Goal: Transaction & Acquisition: Purchase product/service

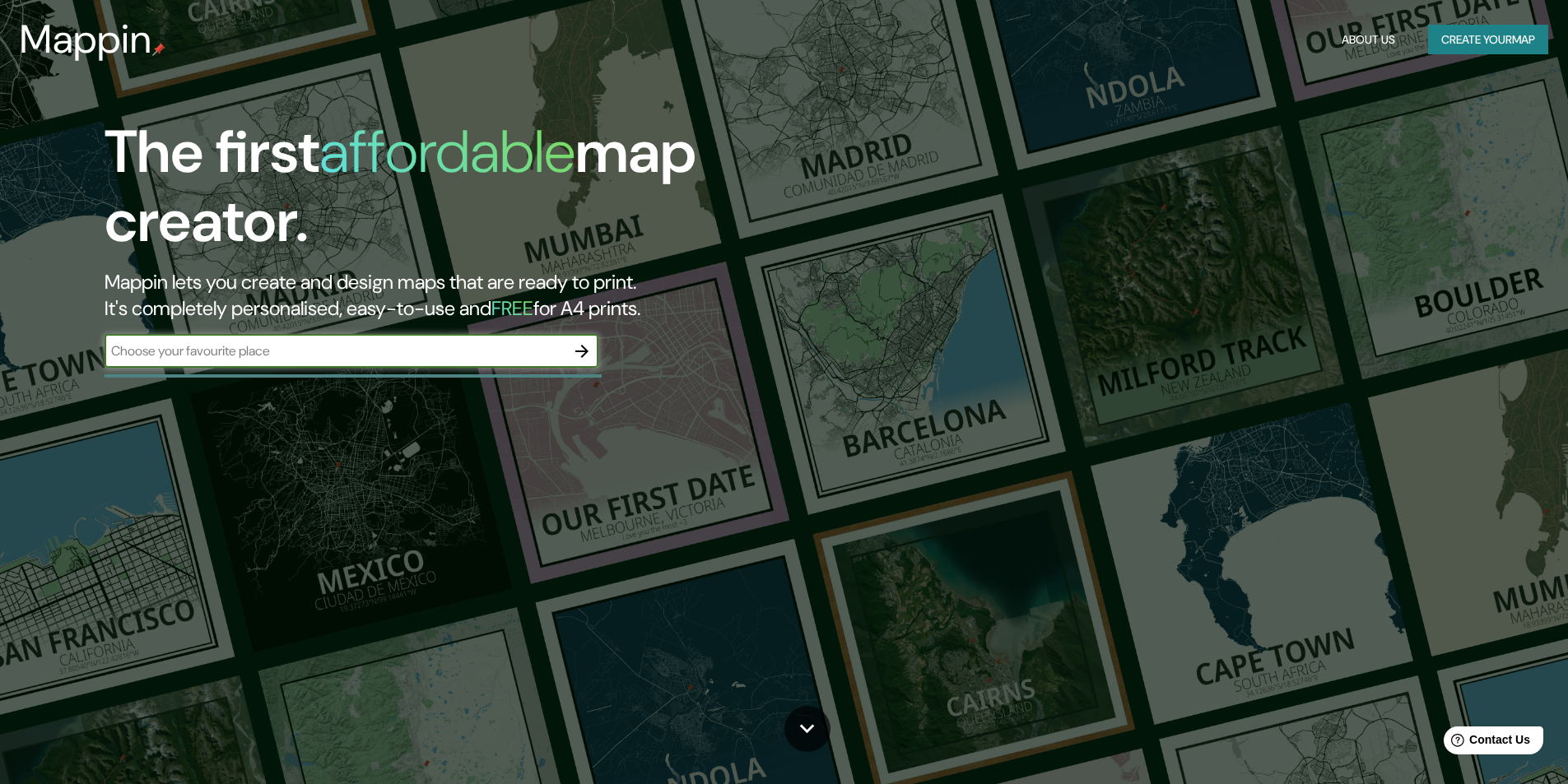
click at [494, 343] on input "text" at bounding box center [335, 351] width 461 height 19
type input "peru"
click at [580, 357] on icon "button" at bounding box center [582, 352] width 20 height 20
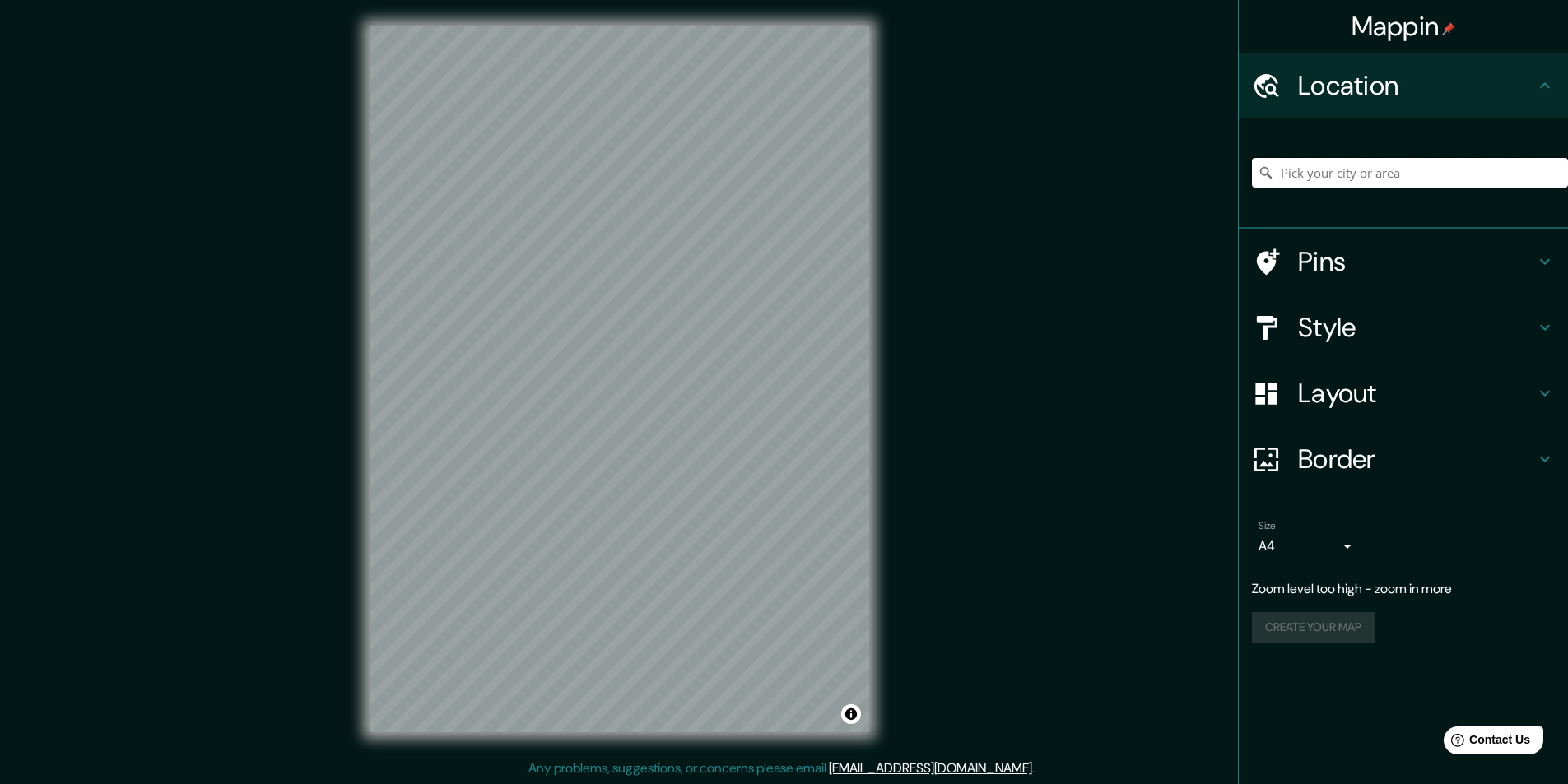
click at [1455, 183] on input "Pick your city or area" at bounding box center [1409, 172] width 316 height 29
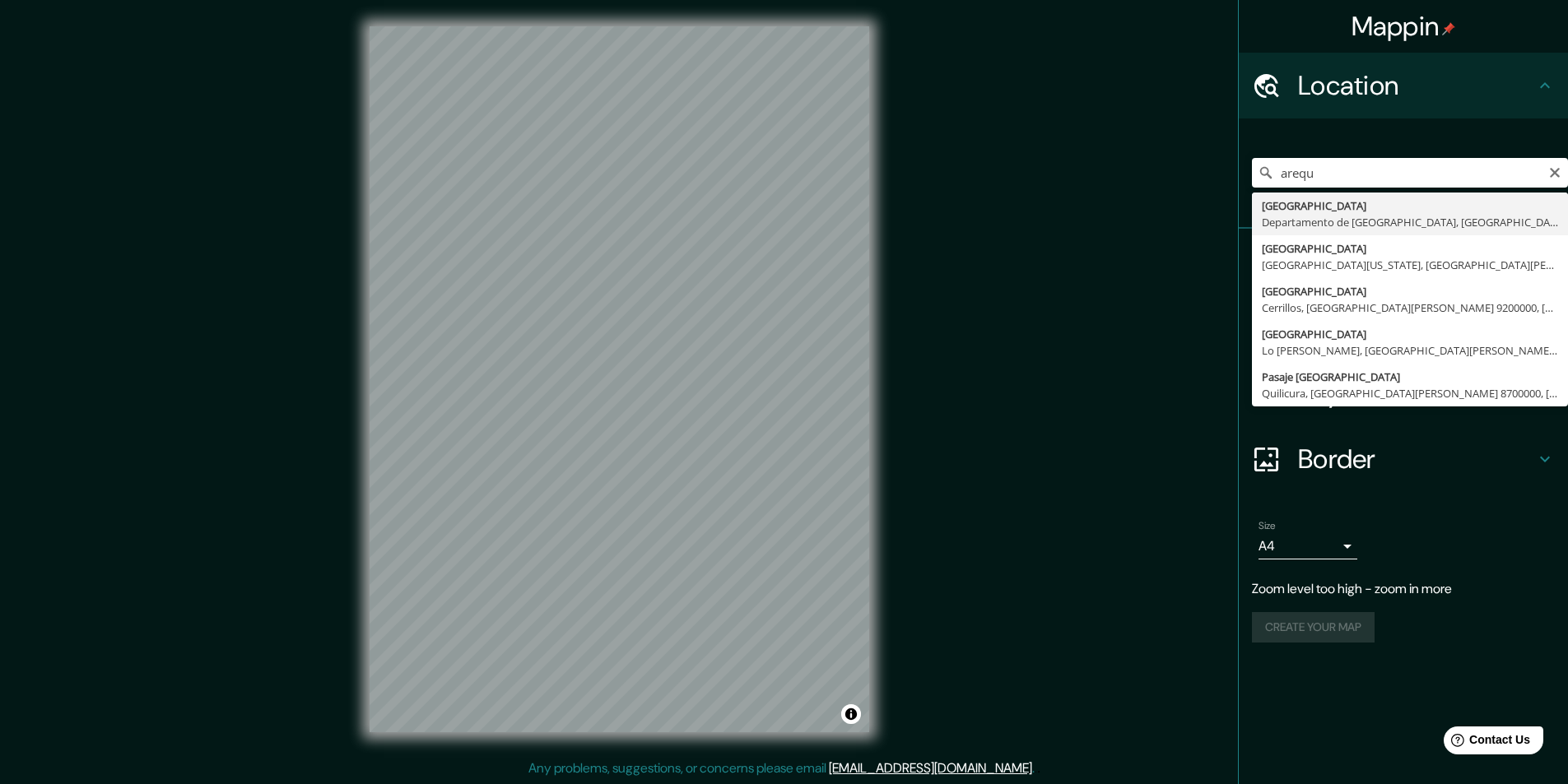
type input "[GEOGRAPHIC_DATA], [GEOGRAPHIC_DATA], [GEOGRAPHIC_DATA]"
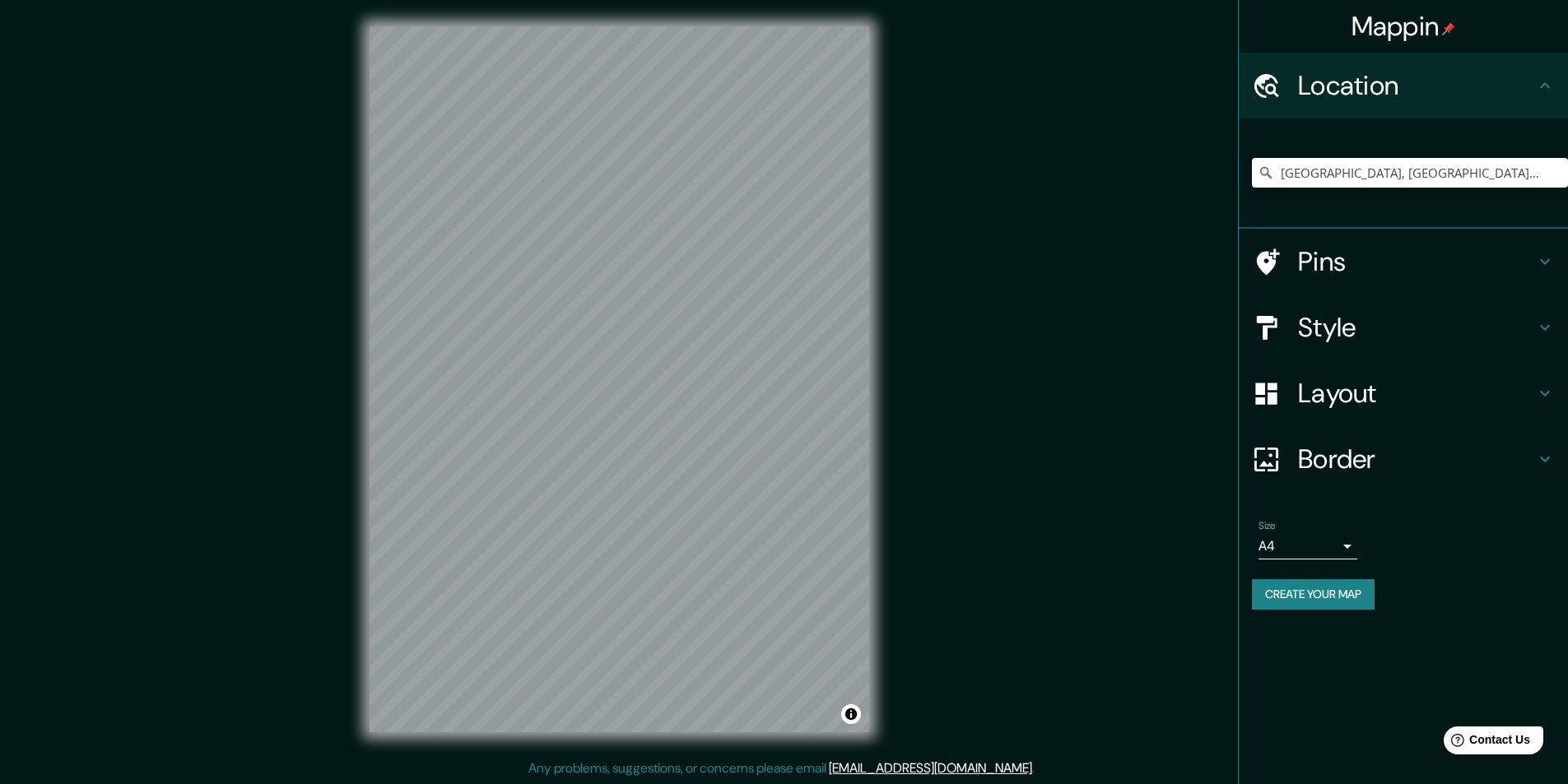
click at [1438, 262] on h4 "Pins" at bounding box center [1416, 261] width 237 height 33
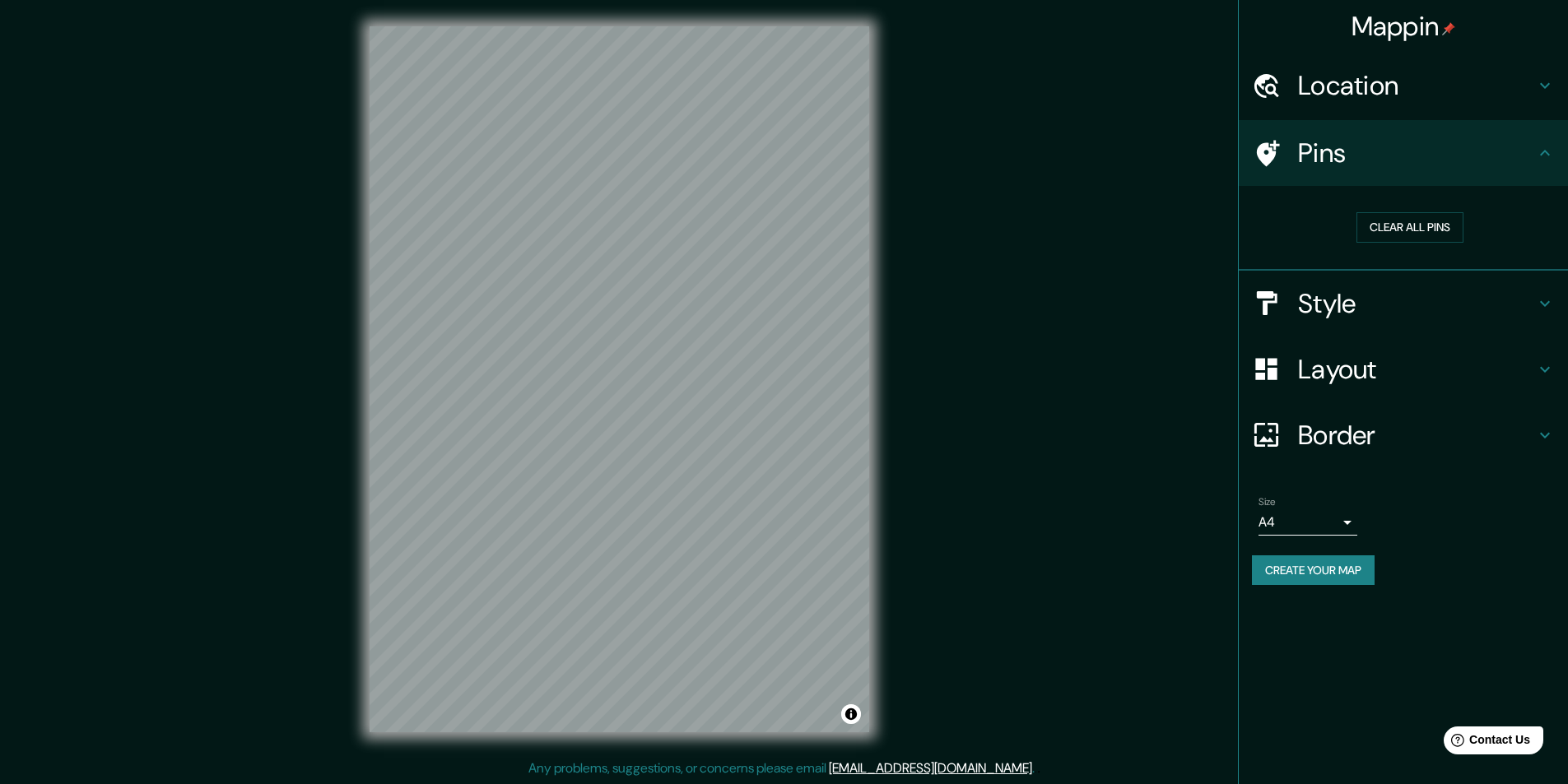
click at [1367, 291] on h4 "Style" at bounding box center [1416, 303] width 237 height 33
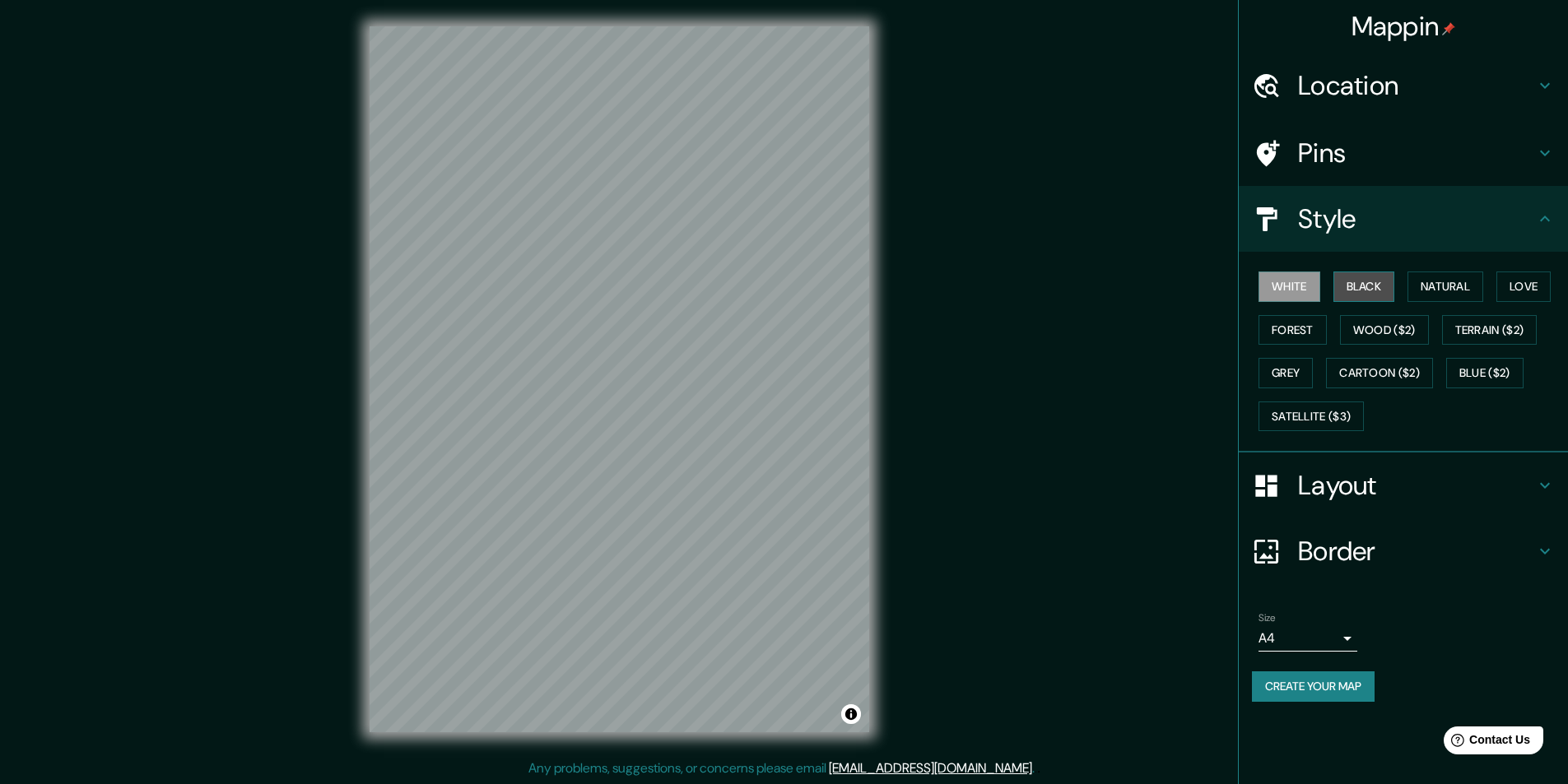
click at [1352, 291] on button "Black" at bounding box center [1364, 286] width 62 height 30
click at [1453, 288] on button "Natural" at bounding box center [1445, 286] width 76 height 30
click at [1493, 326] on button "Terrain ($2)" at bounding box center [1490, 331] width 95 height 30
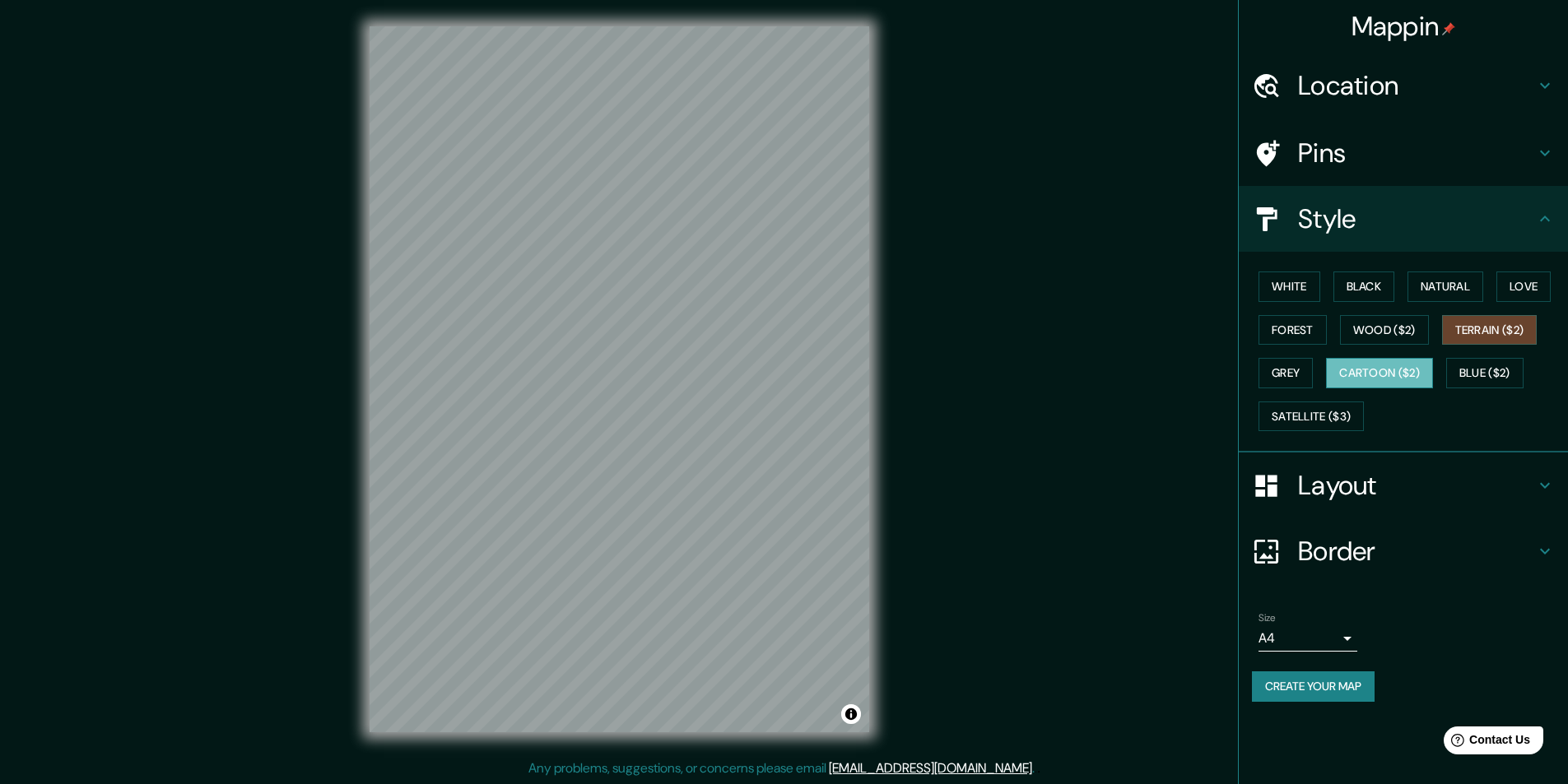
click at [1355, 371] on button "Cartoon ($2)" at bounding box center [1379, 373] width 107 height 30
click at [1282, 374] on button "Grey" at bounding box center [1285, 373] width 54 height 30
click at [1379, 367] on button "Cartoon ($2)" at bounding box center [1379, 373] width 107 height 30
click at [1276, 377] on button "Grey" at bounding box center [1285, 373] width 54 height 30
click at [1323, 436] on div "White Black Natural Love Forest Wood ($2) Terrain ($2) Grey Cartoon ($2) Blue (…" at bounding box center [1409, 351] width 316 height 173
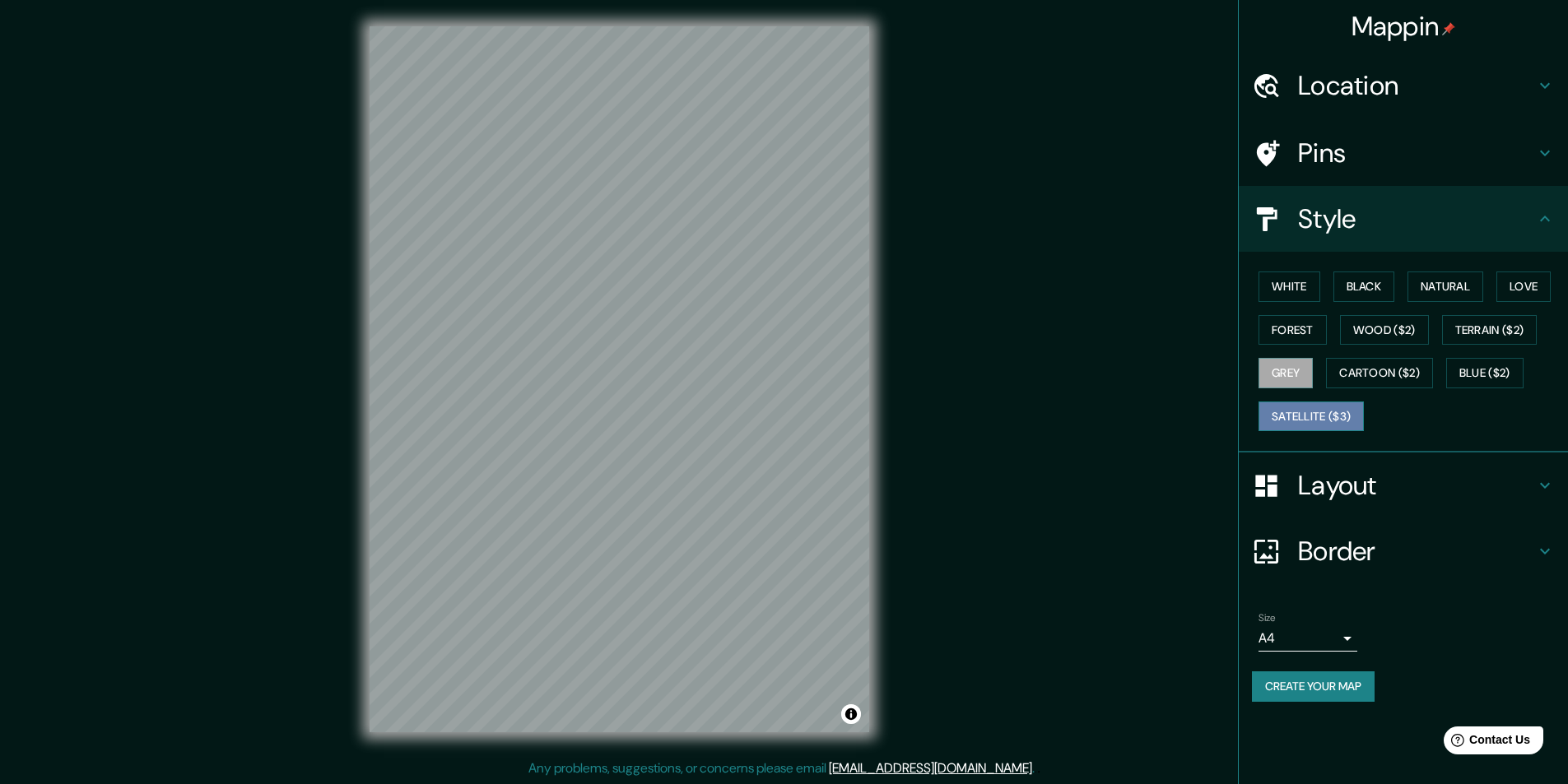
click at [1330, 423] on button "Satellite ($3)" at bounding box center [1311, 417] width 105 height 30
click at [1311, 268] on div "White Black Natural Love Forest Wood ($2) Terrain ($2) Grey Cartoon ($2) Blue (…" at bounding box center [1409, 351] width 316 height 173
click at [1306, 288] on button "White" at bounding box center [1289, 286] width 62 height 30
click at [1353, 291] on button "Black" at bounding box center [1364, 286] width 62 height 30
click at [1422, 296] on button "Natural" at bounding box center [1445, 286] width 76 height 30
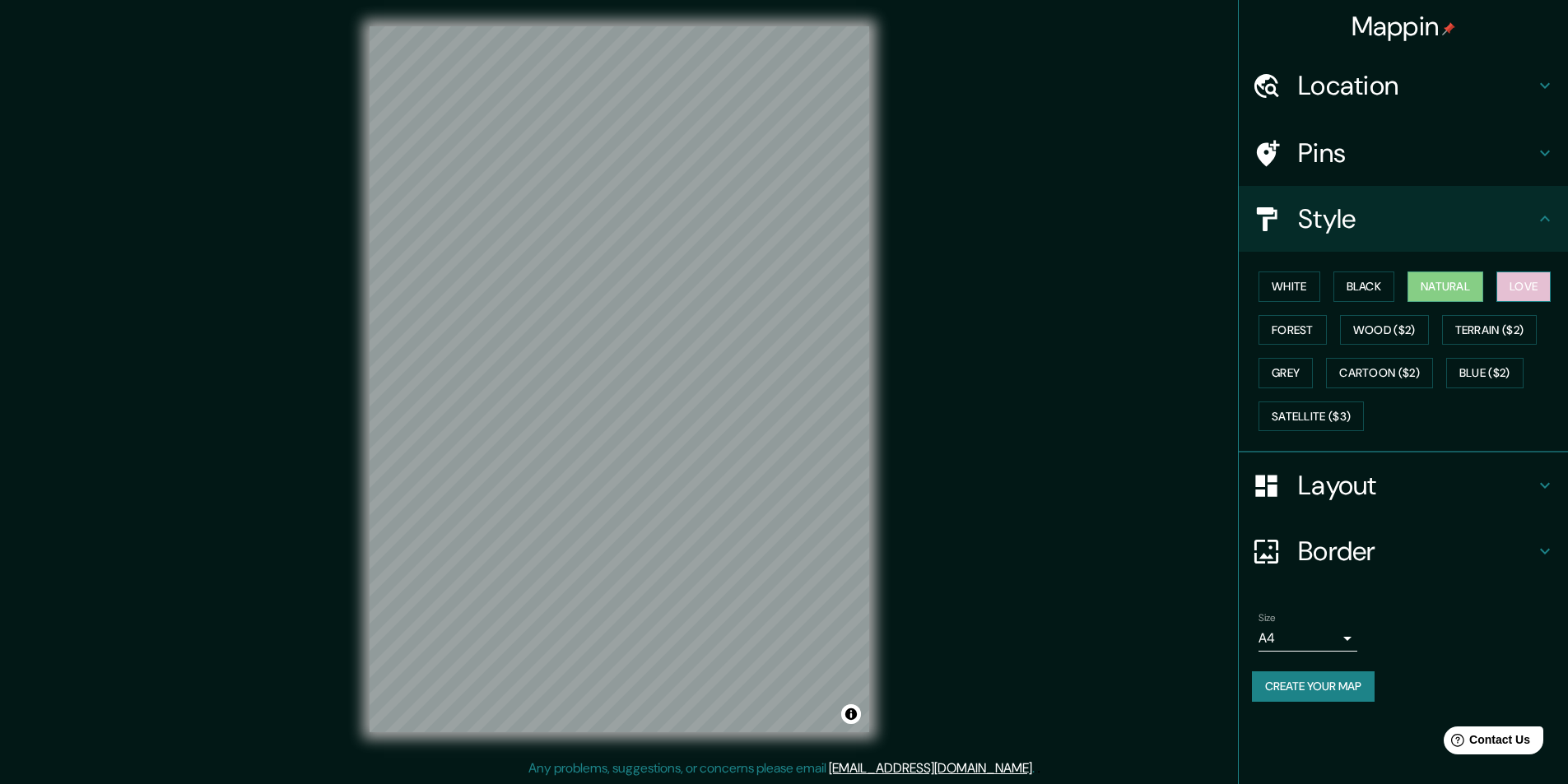
click at [1550, 277] on button "Love" at bounding box center [1523, 286] width 54 height 30
drag, startPoint x: 1308, startPoint y: 312, endPoint x: 1307, endPoint y: 326, distance: 14.0
click at [1308, 315] on div "White Black Natural Love Forest Wood ($2) Terrain ($2) Grey Cartoon ($2) Blue (…" at bounding box center [1409, 351] width 316 height 173
click at [1307, 326] on button "Forest" at bounding box center [1292, 331] width 68 height 30
click at [1381, 328] on button "Wood ($2)" at bounding box center [1384, 331] width 89 height 30
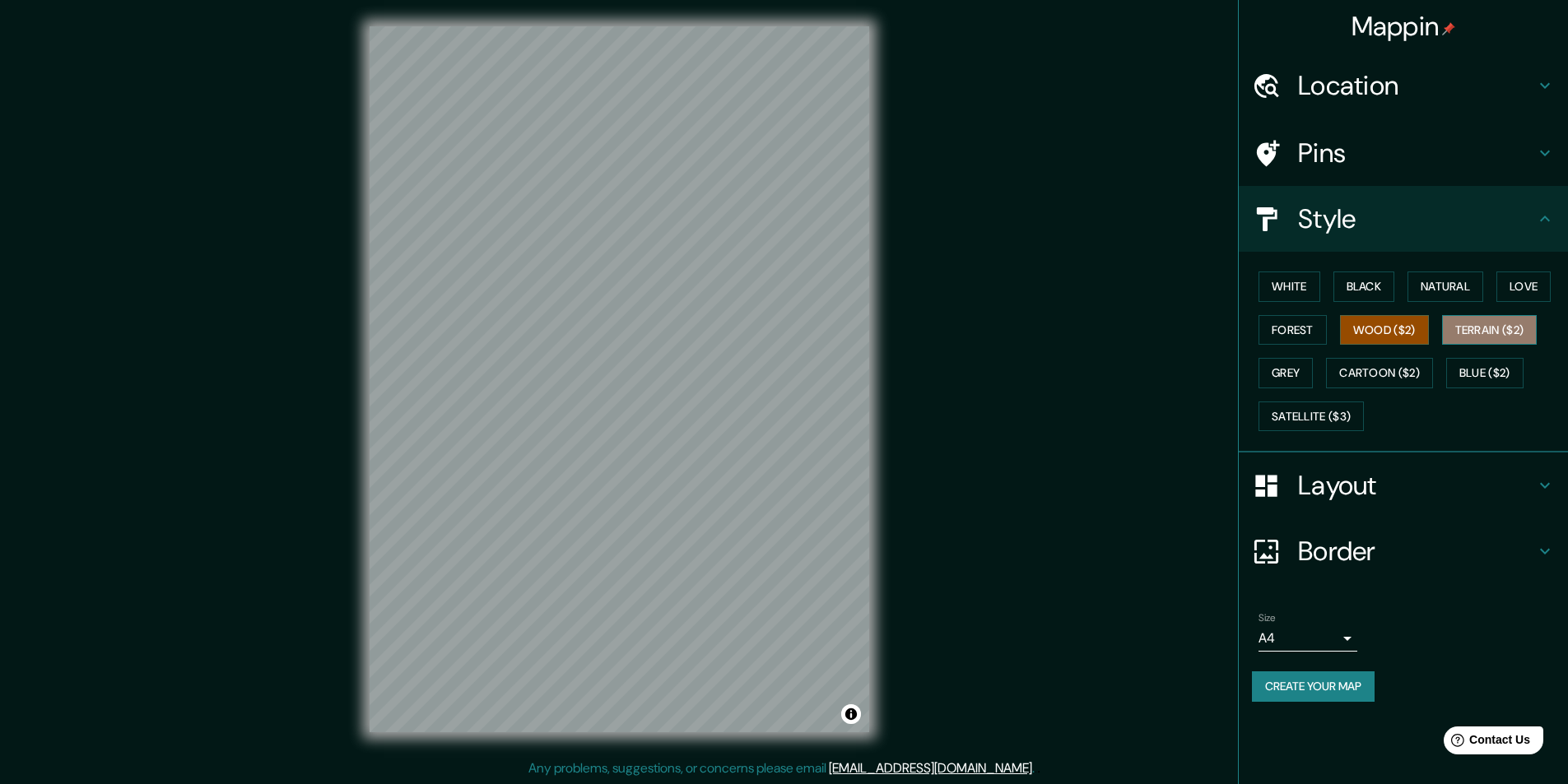
click at [1513, 329] on button "Terrain ($2)" at bounding box center [1490, 331] width 95 height 30
click at [1409, 324] on button "Wood ($2)" at bounding box center [1384, 331] width 89 height 30
click at [1285, 366] on button "Grey" at bounding box center [1285, 373] width 54 height 30
click at [1485, 331] on button "Terrain ($2)" at bounding box center [1490, 331] width 95 height 30
click at [1292, 360] on button "Grey" at bounding box center [1285, 373] width 54 height 30
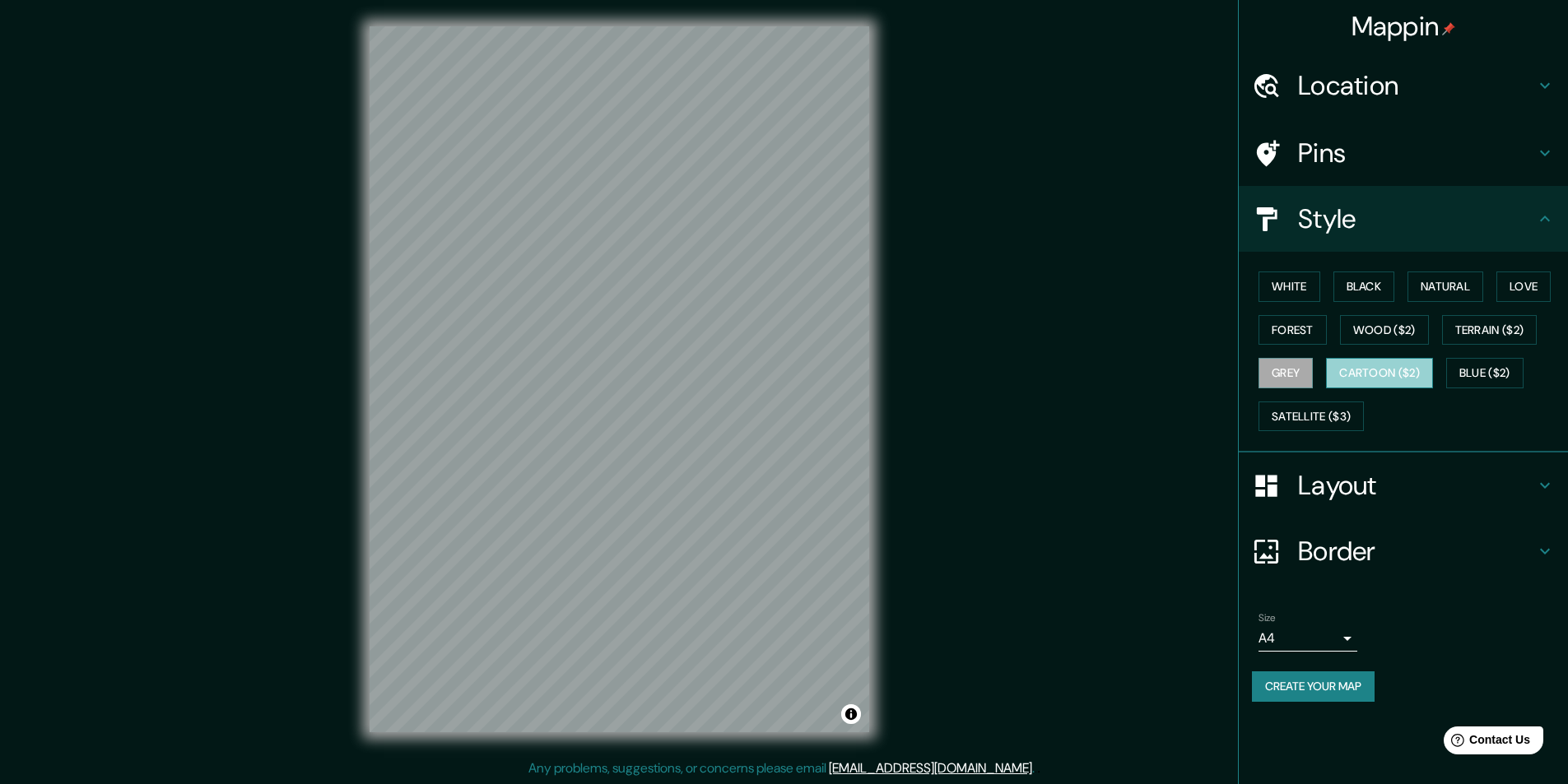
click at [1379, 374] on button "Cartoon ($2)" at bounding box center [1379, 373] width 107 height 30
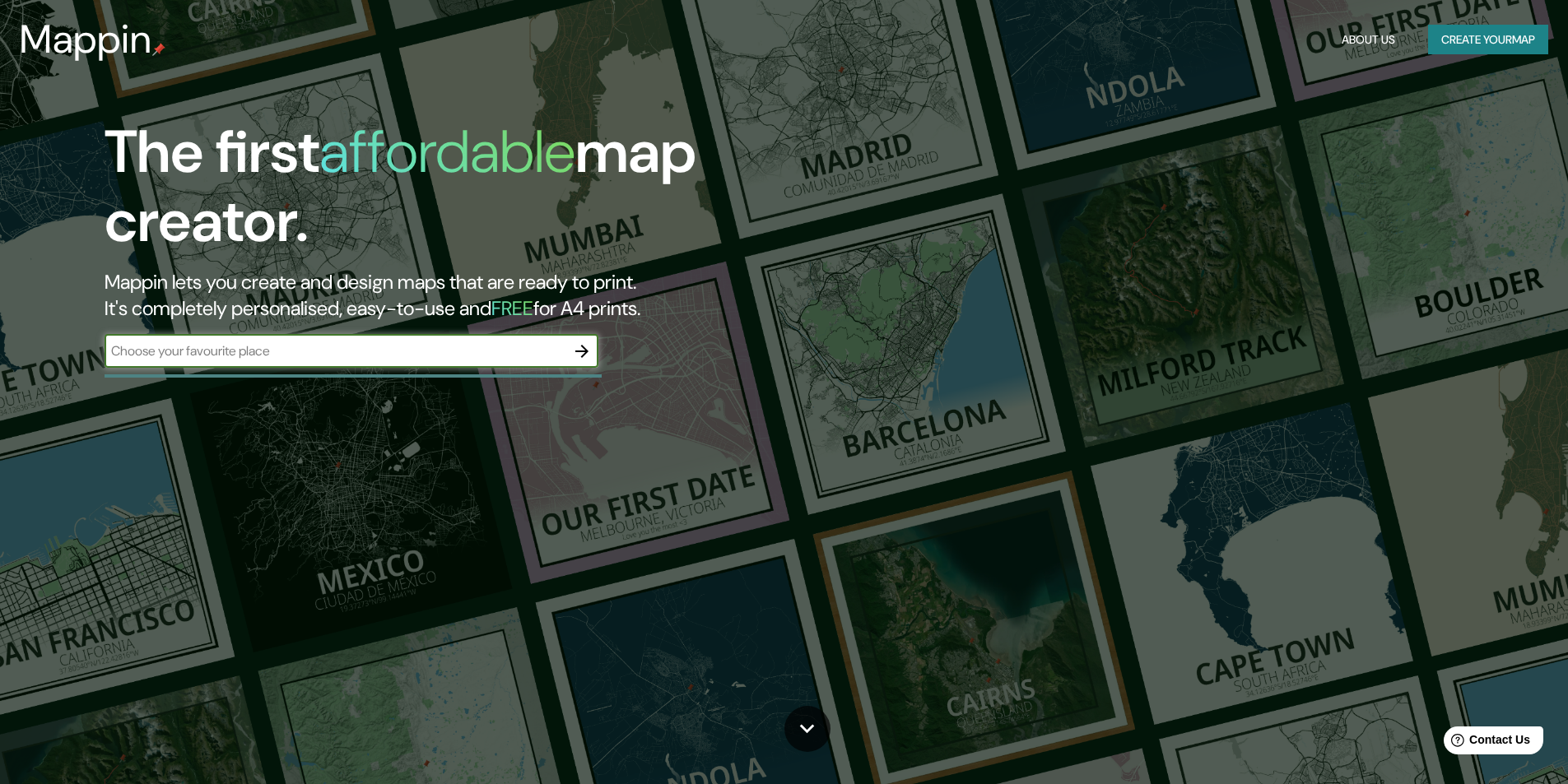
click at [416, 357] on input "text" at bounding box center [335, 351] width 461 height 19
click at [590, 354] on icon "button" at bounding box center [582, 352] width 20 height 20
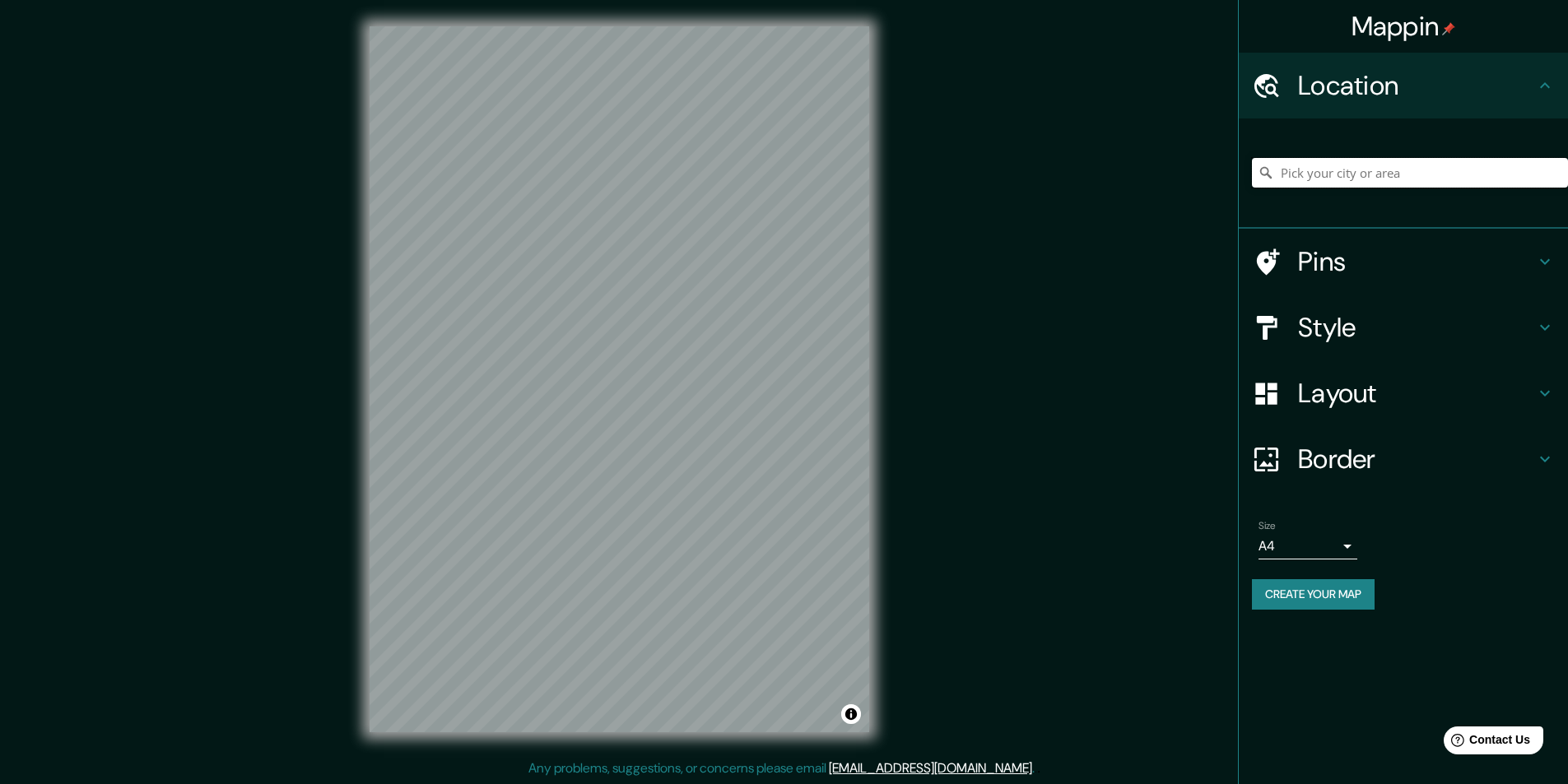
click at [1346, 175] on input "Pick your city or area" at bounding box center [1409, 172] width 316 height 29
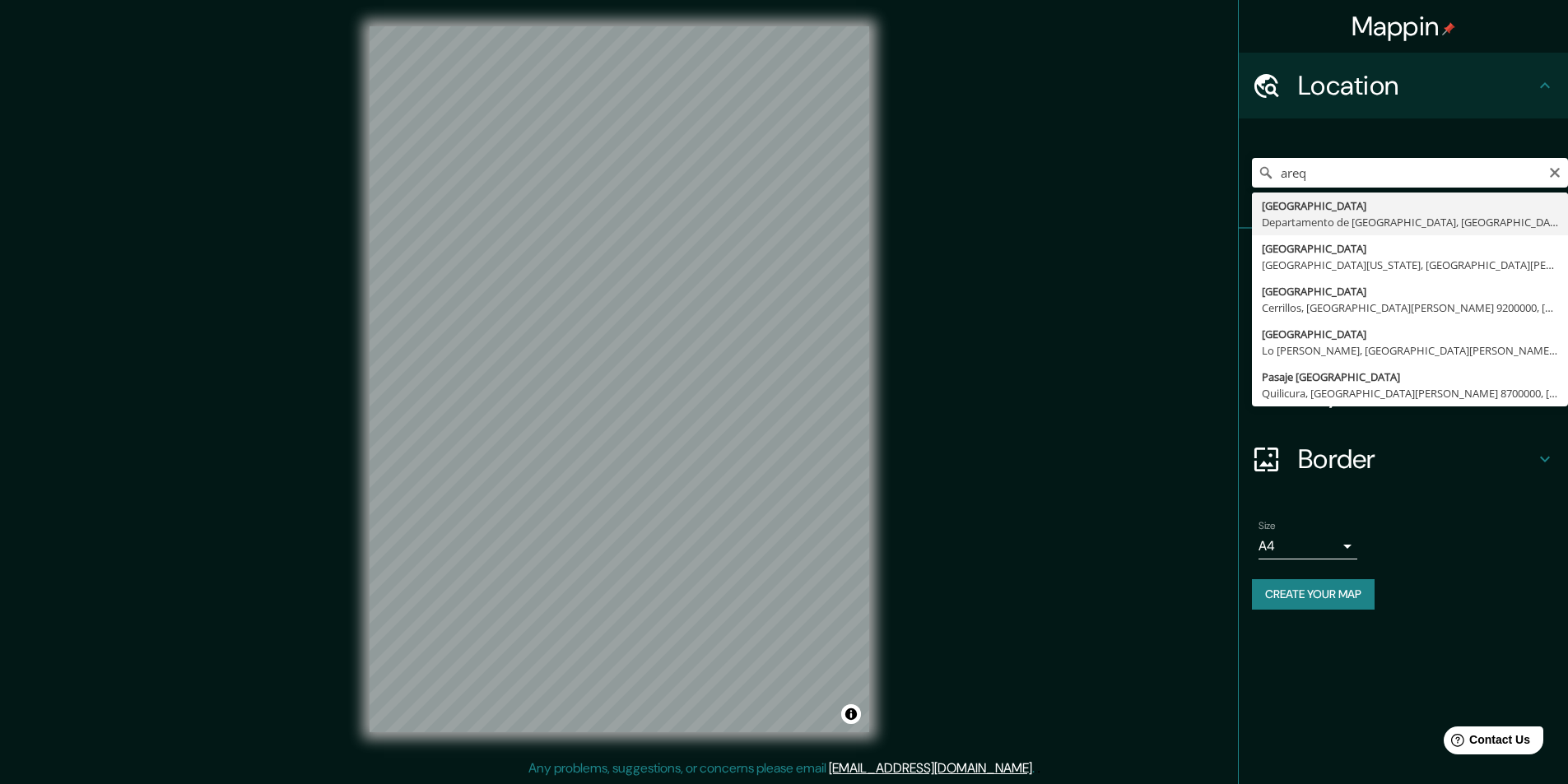
type input "[GEOGRAPHIC_DATA], [GEOGRAPHIC_DATA], [GEOGRAPHIC_DATA]"
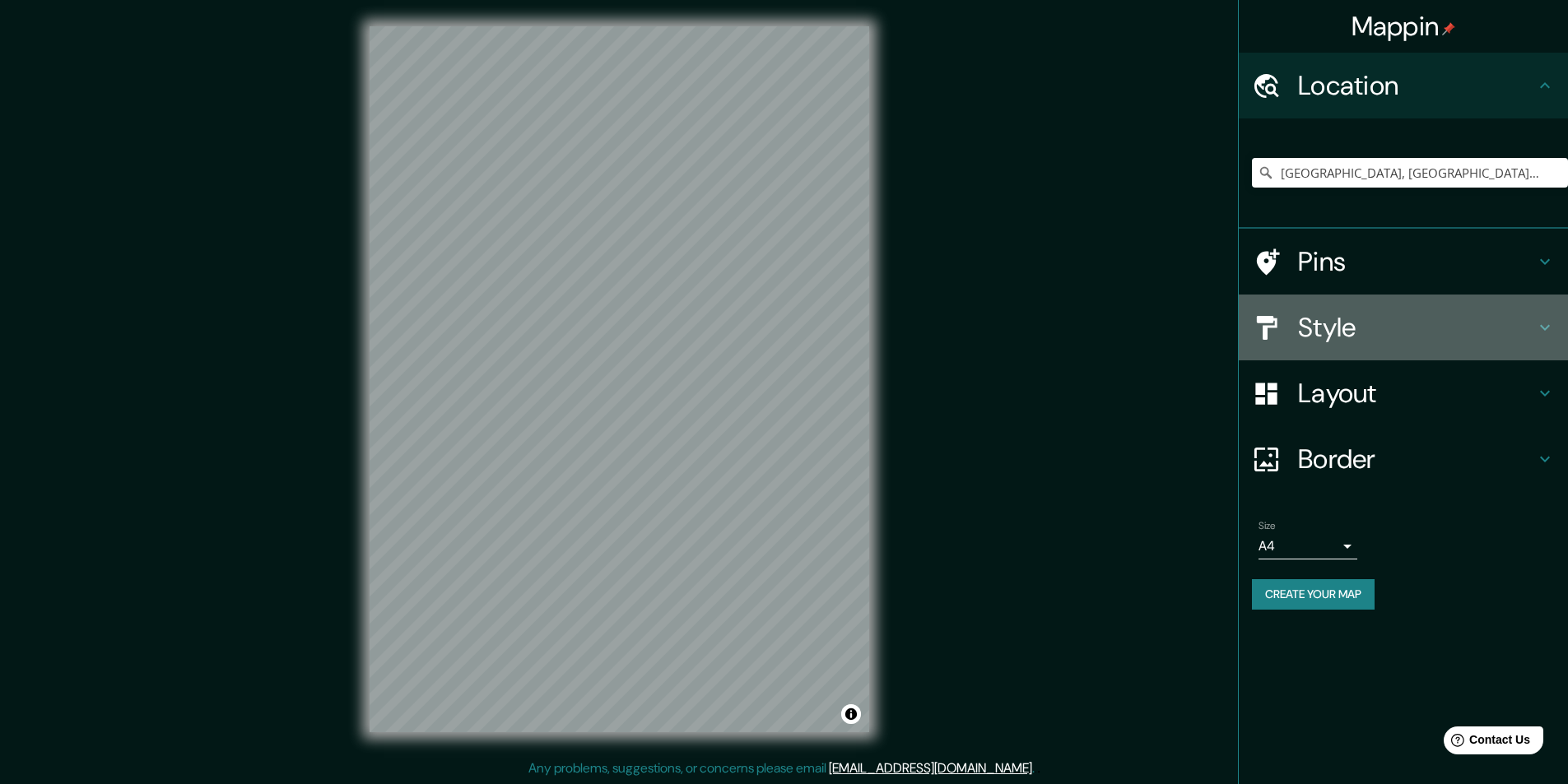
click at [1353, 304] on div "Style" at bounding box center [1403, 327] width 329 height 66
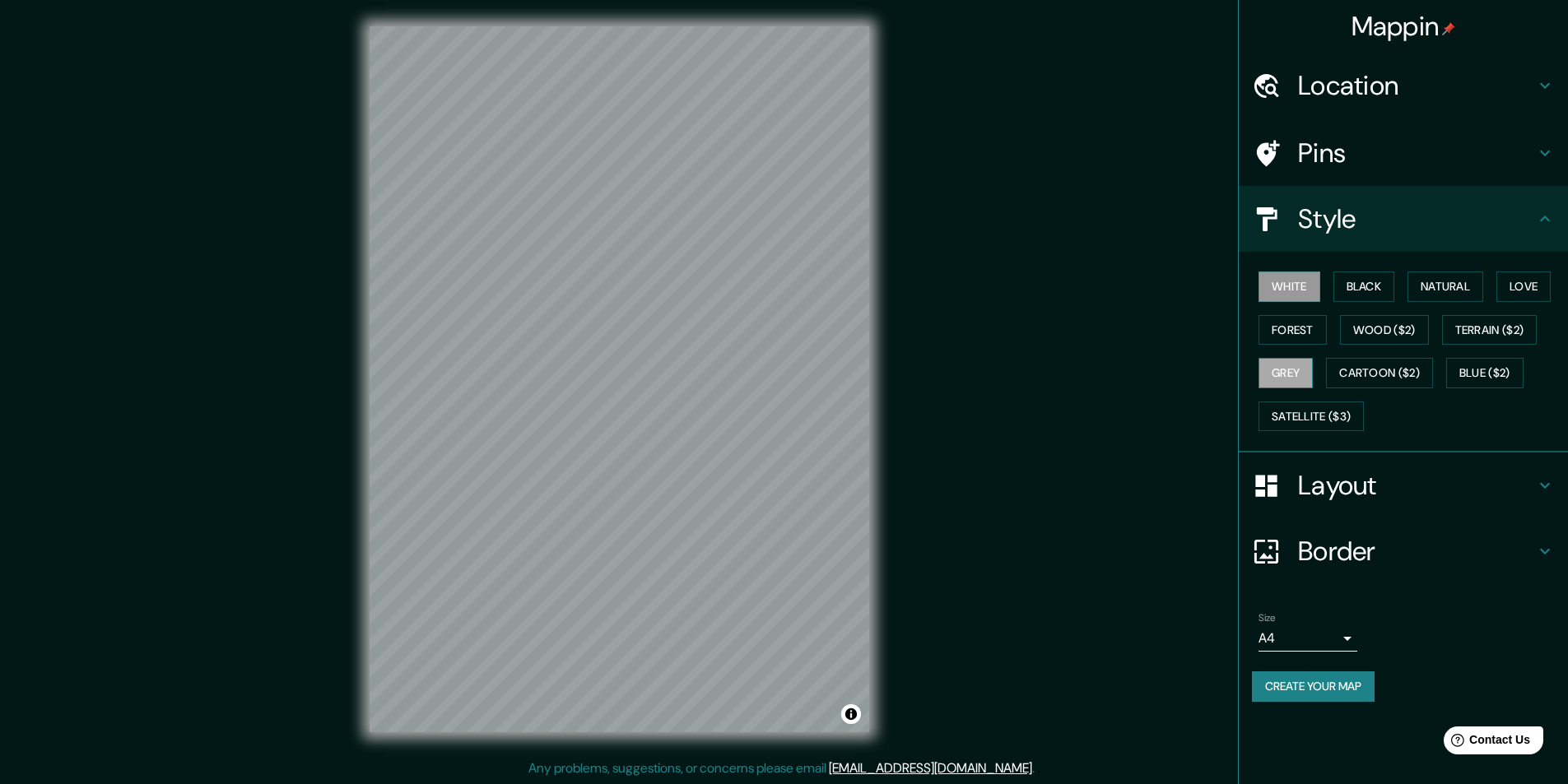
click at [1277, 377] on button "Grey" at bounding box center [1285, 373] width 54 height 30
click at [1296, 331] on button "Forest" at bounding box center [1292, 331] width 68 height 30
drag, startPoint x: 1365, startPoint y: 295, endPoint x: 1380, endPoint y: 295, distance: 15.0
click at [1368, 295] on button "Black" at bounding box center [1364, 286] width 62 height 30
click at [1483, 288] on button "Natural" at bounding box center [1445, 286] width 76 height 30
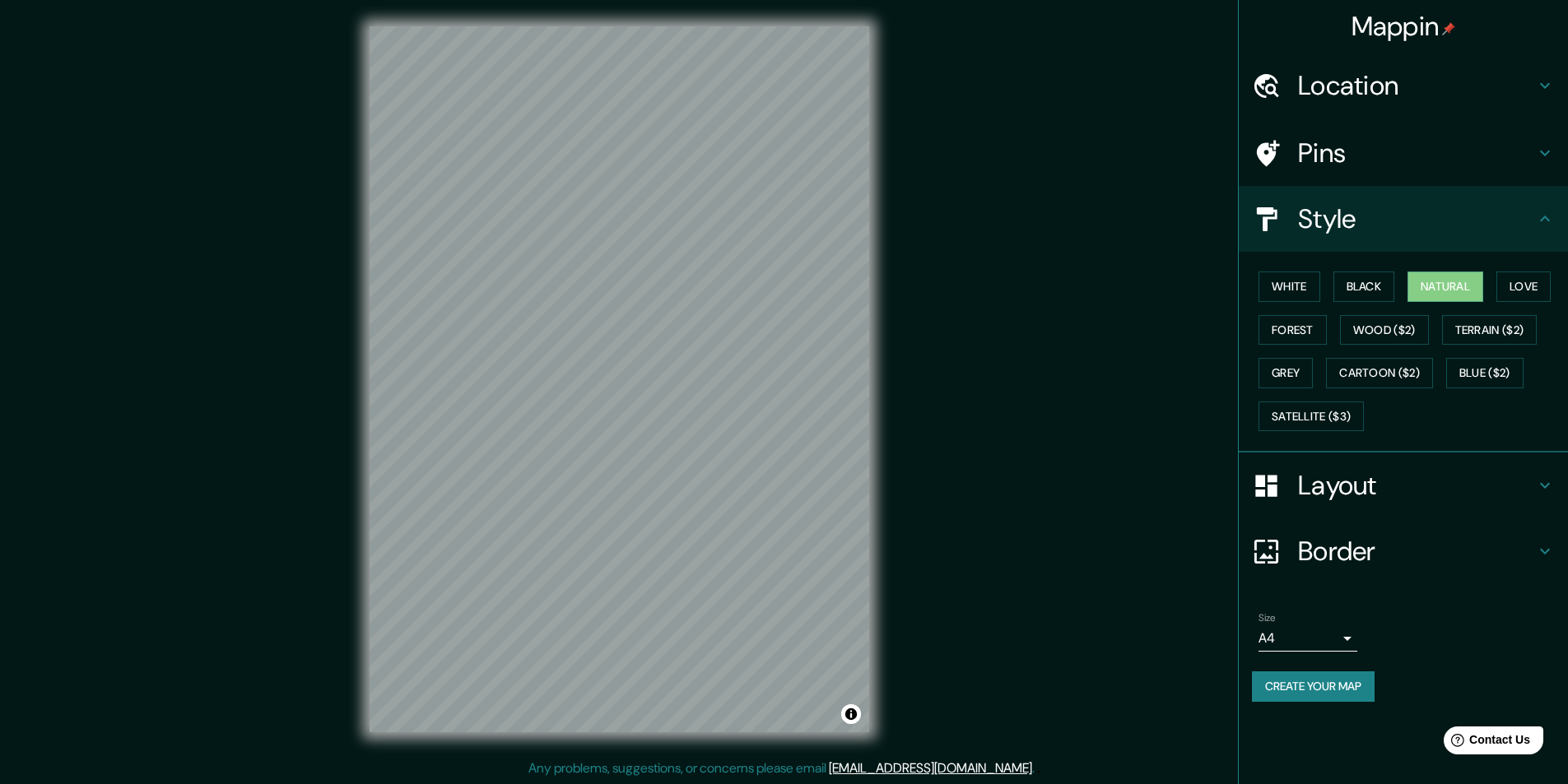
scroll to position [1, 0]
click at [1052, 296] on div "Mappin Location [GEOGRAPHIC_DATA], [GEOGRAPHIC_DATA], [GEOGRAPHIC_DATA] Pins St…" at bounding box center [784, 392] width 1568 height 785
click at [1295, 279] on button "White" at bounding box center [1289, 286] width 62 height 30
click at [1357, 280] on button "Black" at bounding box center [1364, 286] width 62 height 30
click at [1417, 300] on button "Natural" at bounding box center [1445, 286] width 76 height 30
